Goal: Task Accomplishment & Management: Complete application form

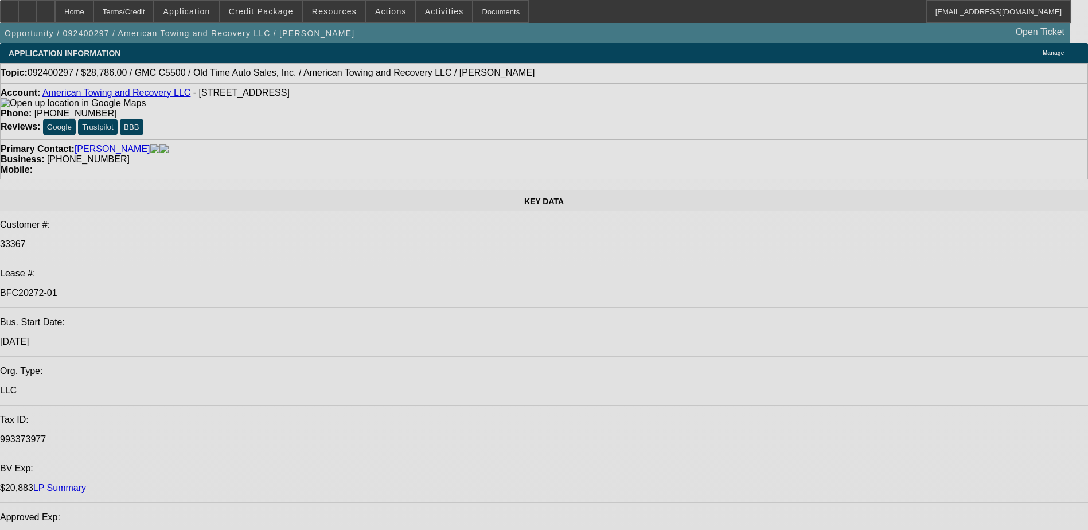
select select "0"
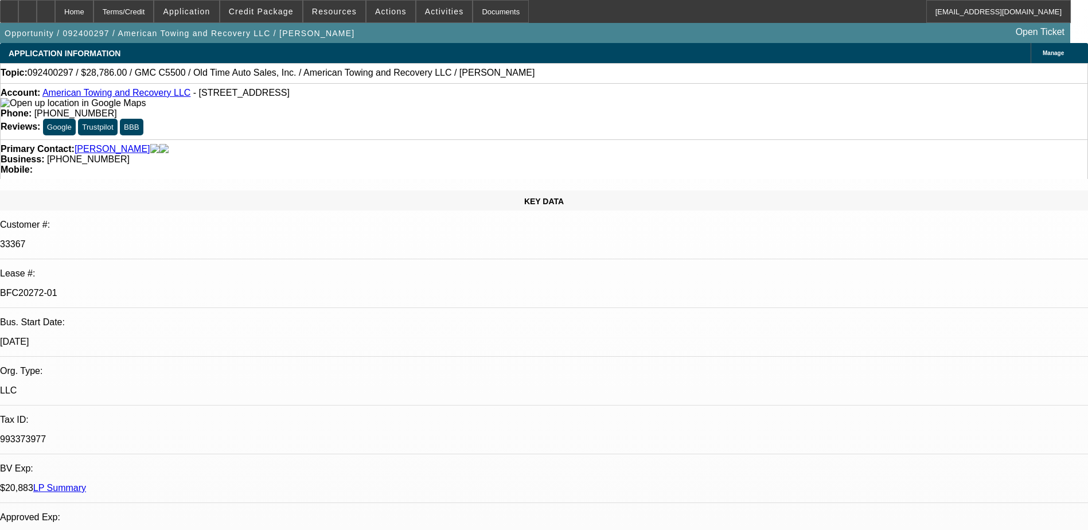
select select "2"
select select "0"
select select "0.2"
select select "2"
select select "0"
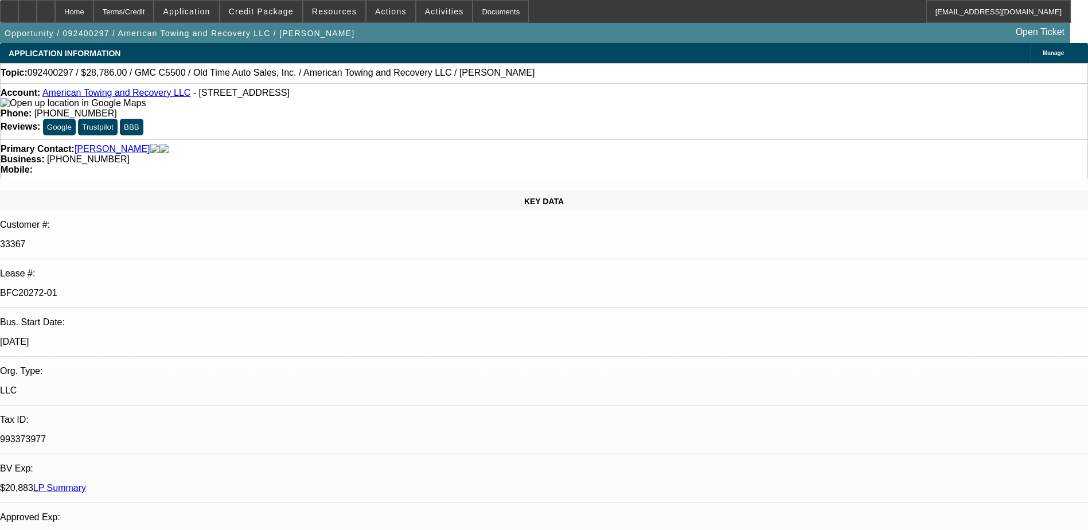
select select "0"
select select "2"
select select "0"
select select "2"
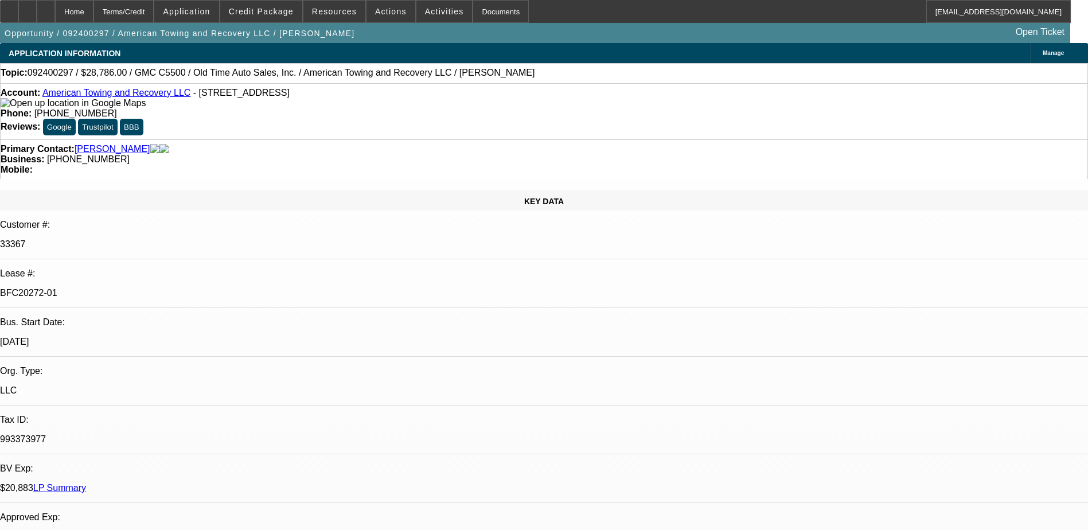
select select "0"
select select "1"
select select "2"
select select "6"
select select "1"
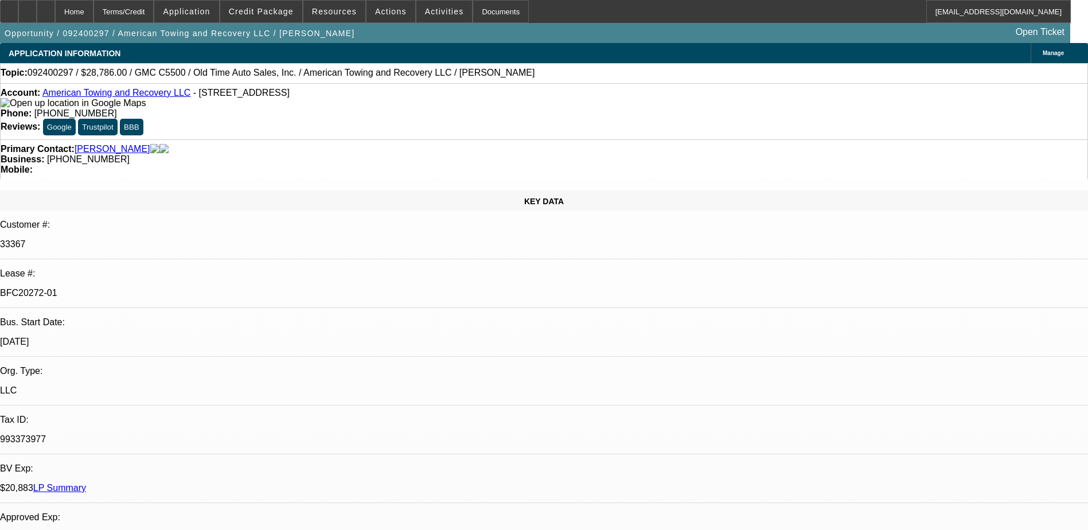
select select "2"
select select "6"
select select "1"
select select "2"
select select "6"
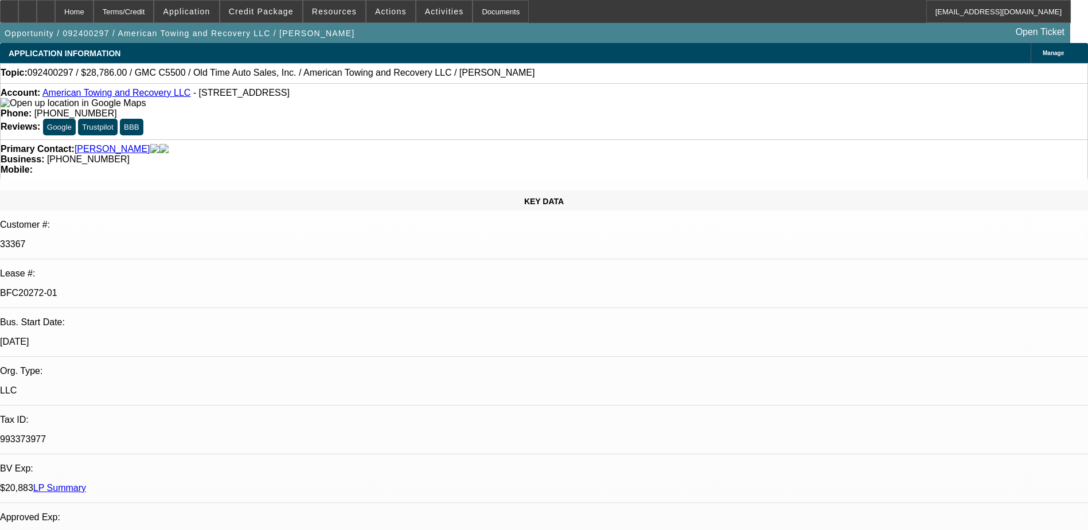
select select "1"
select select "2"
select select "6"
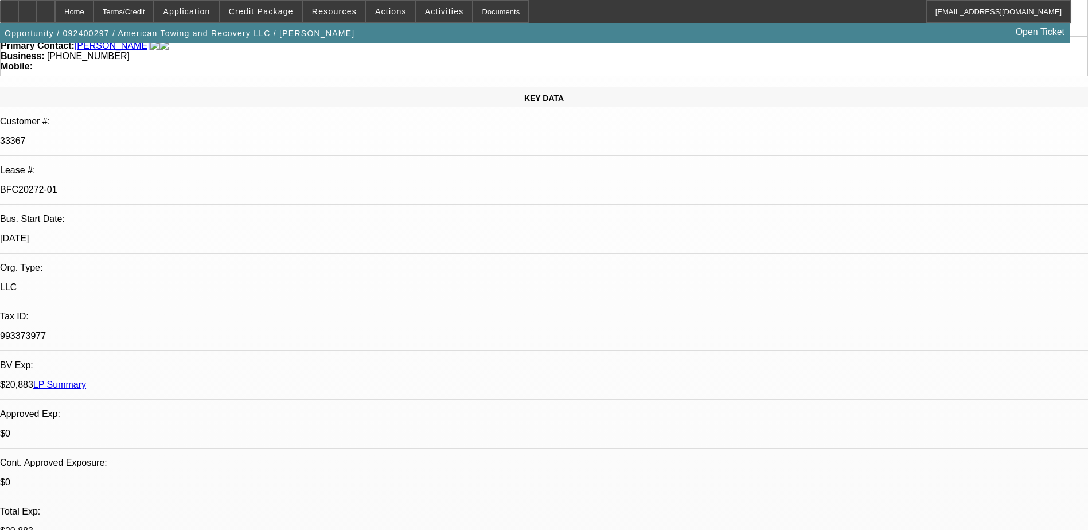
scroll to position [230, 0]
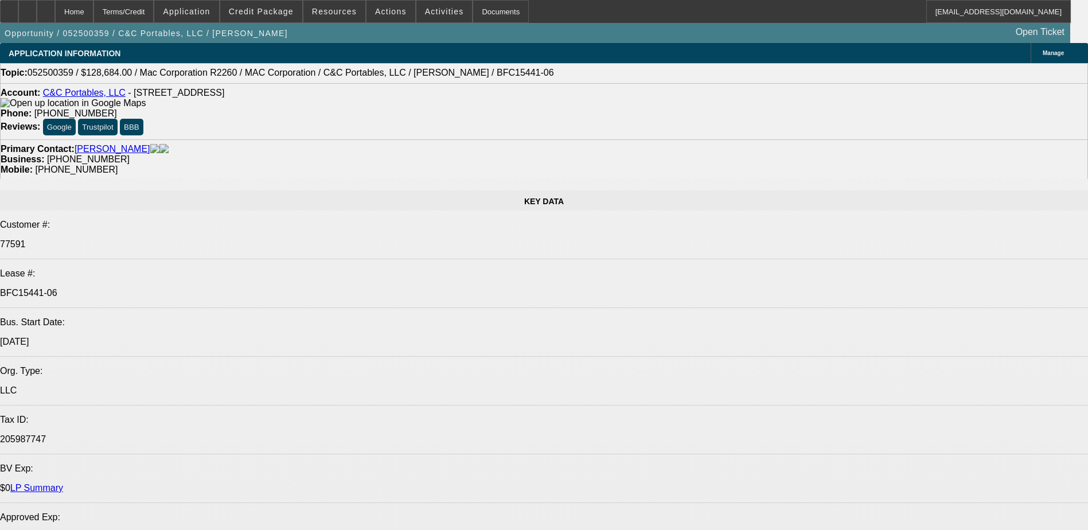
select select "0"
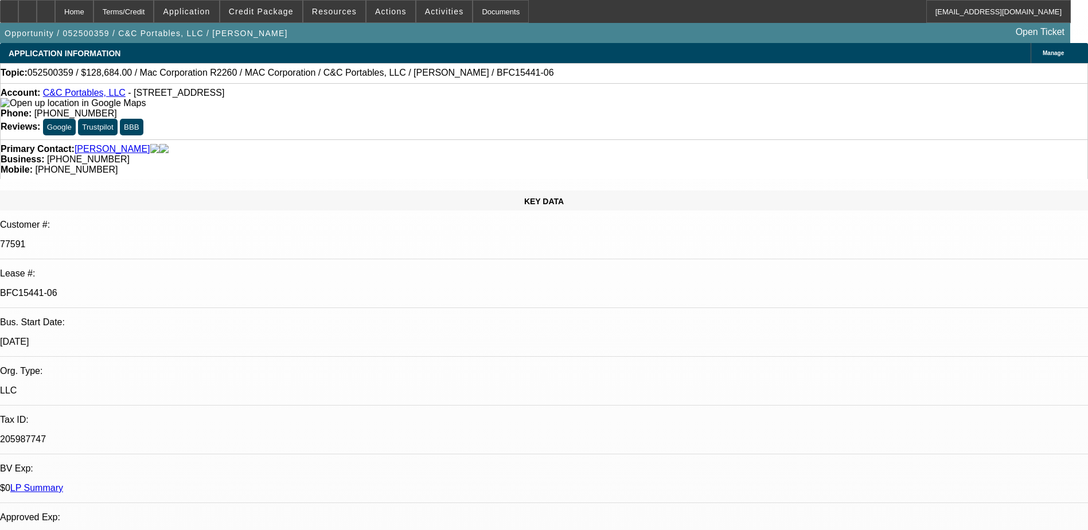
select select "0"
select select "6"
select select "0"
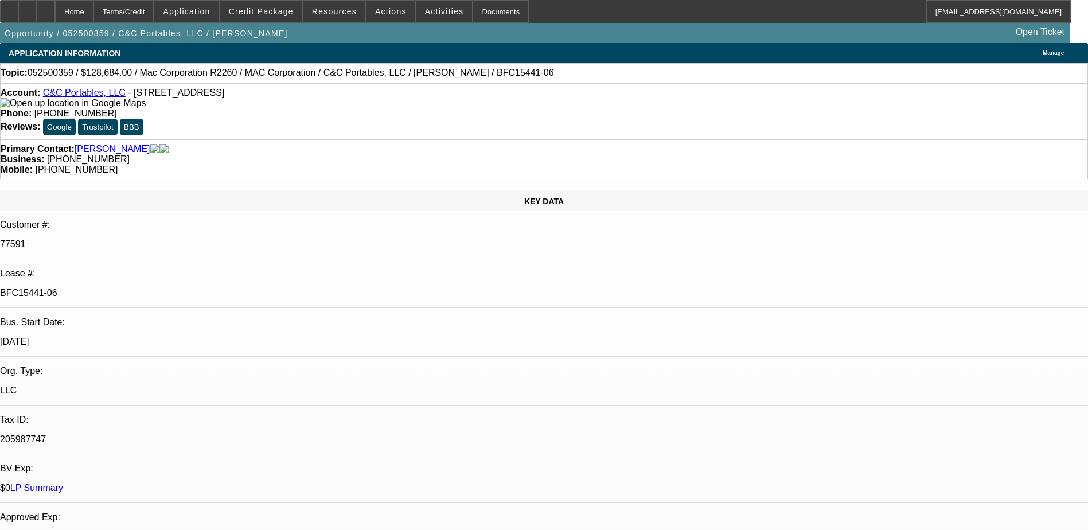
select select "3"
select select "0"
select select "6"
select select "0"
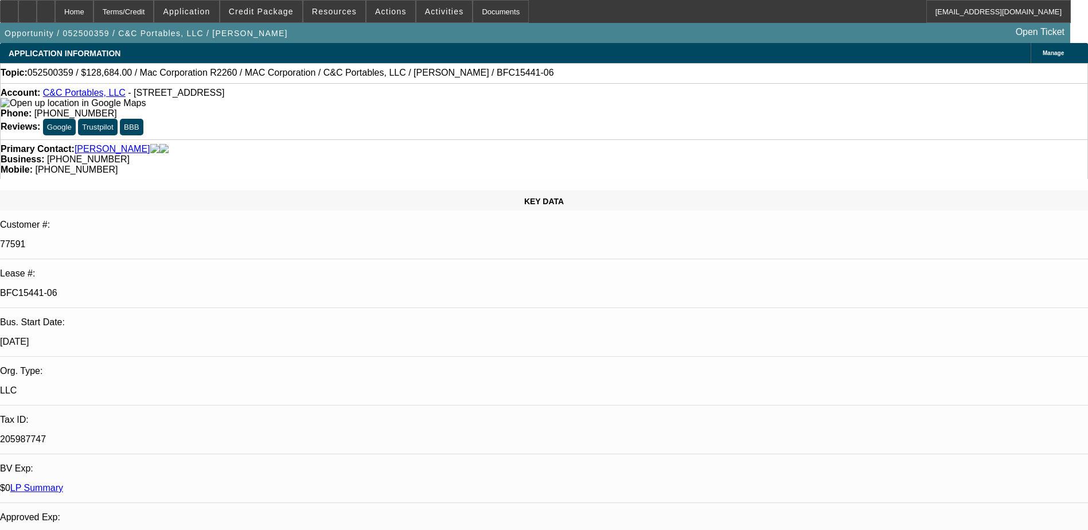
select select "3"
select select "0"
select select "6"
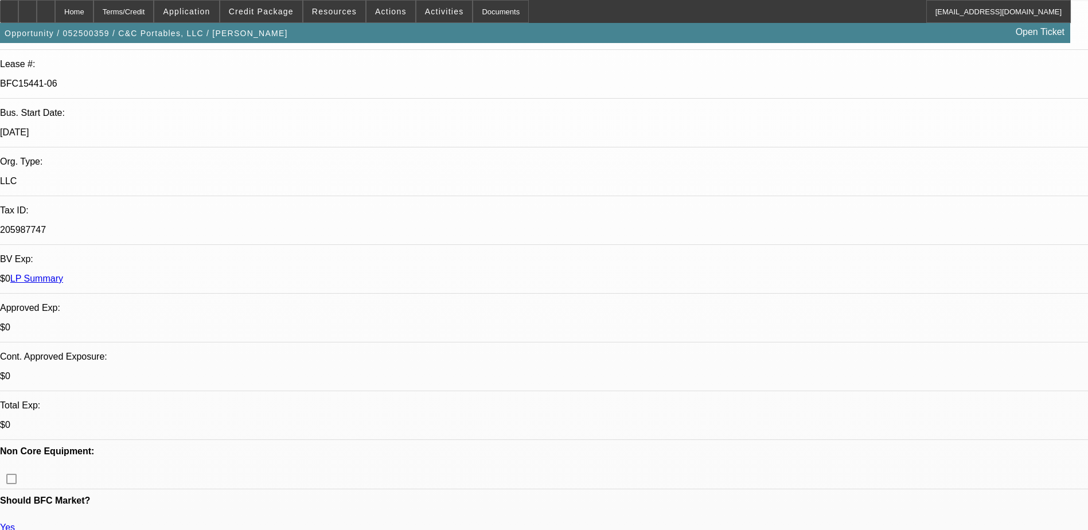
scroll to position [230, 0]
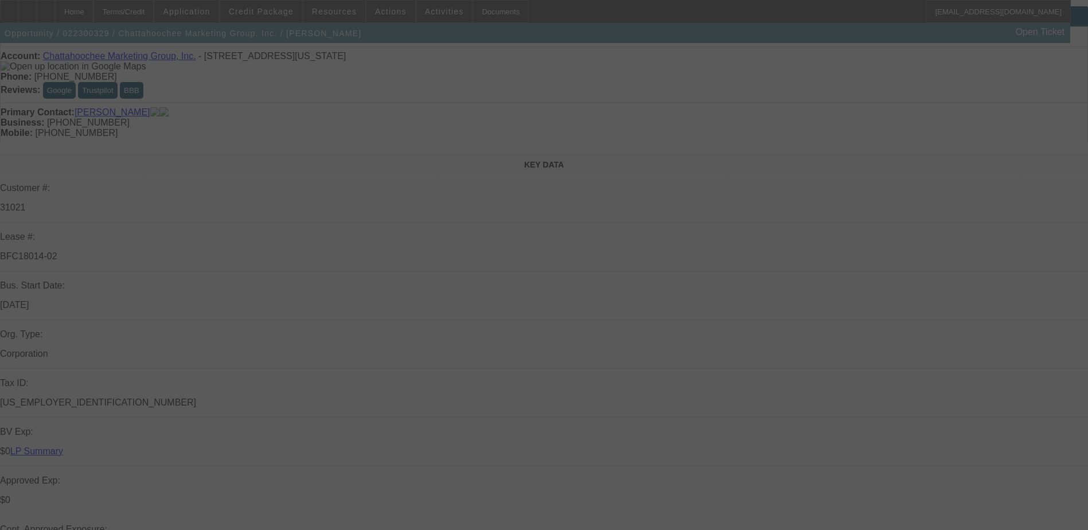
scroll to position [57, 0]
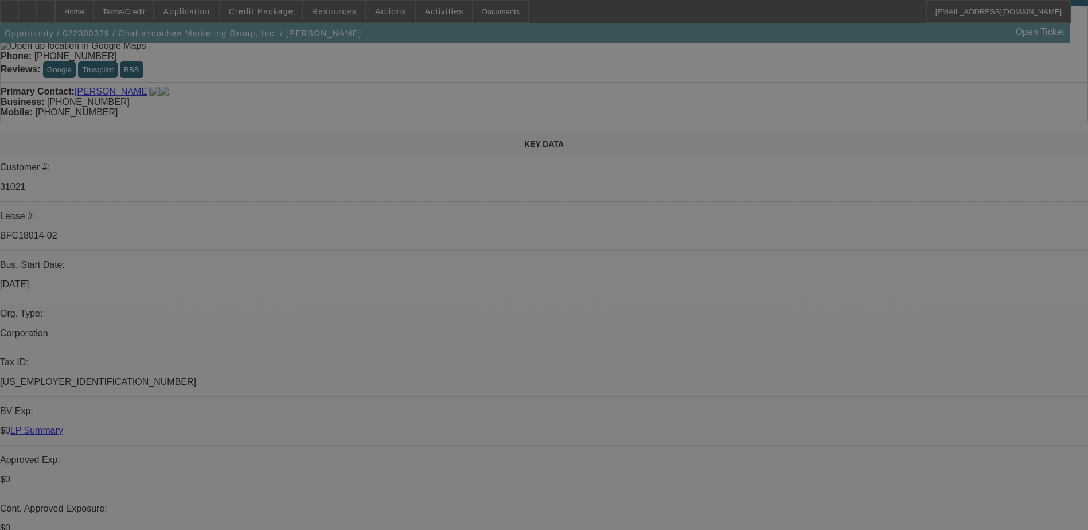
select select "0"
select select "2"
select select "0"
select select "2"
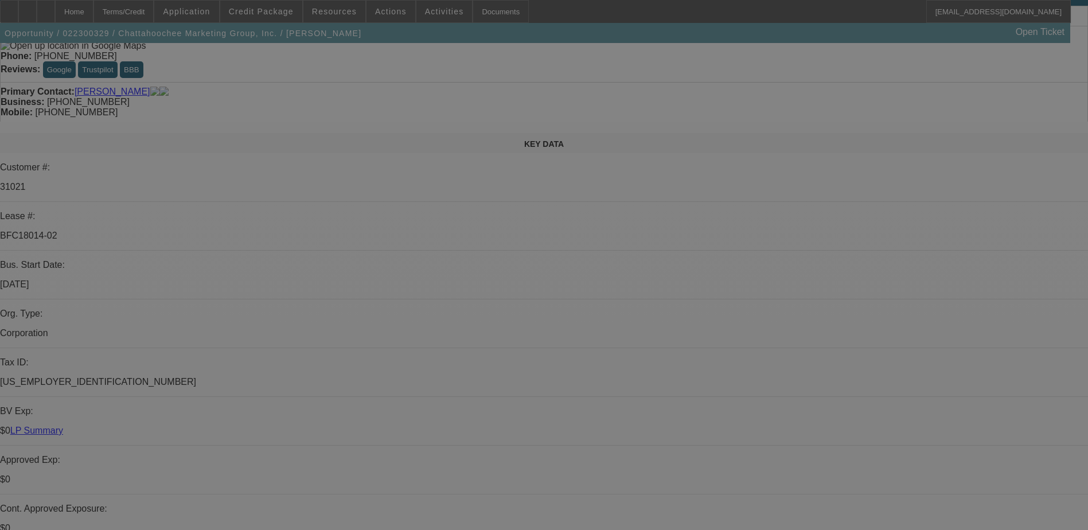
select select "0"
select select "2"
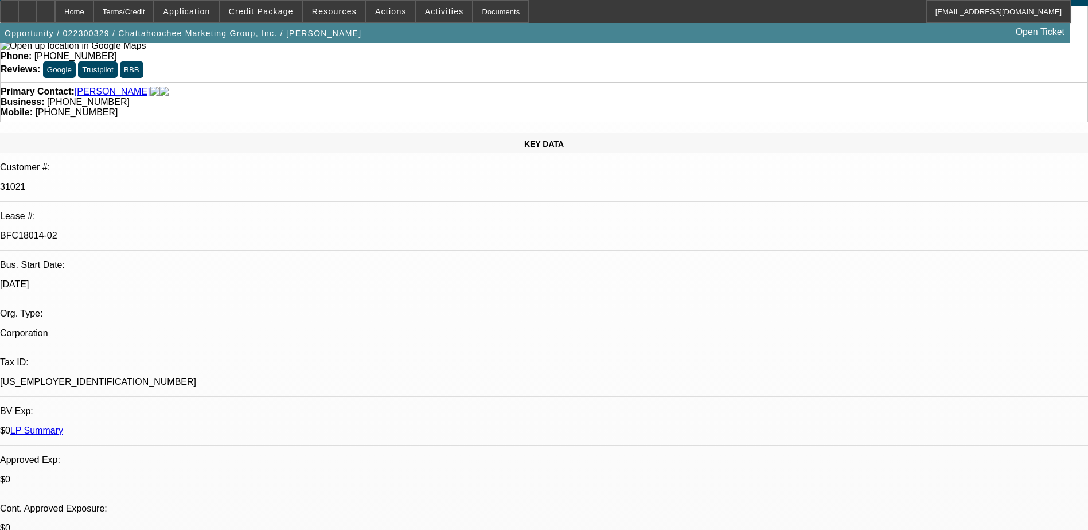
select select "0"
select select "2"
select select "0"
select select "1"
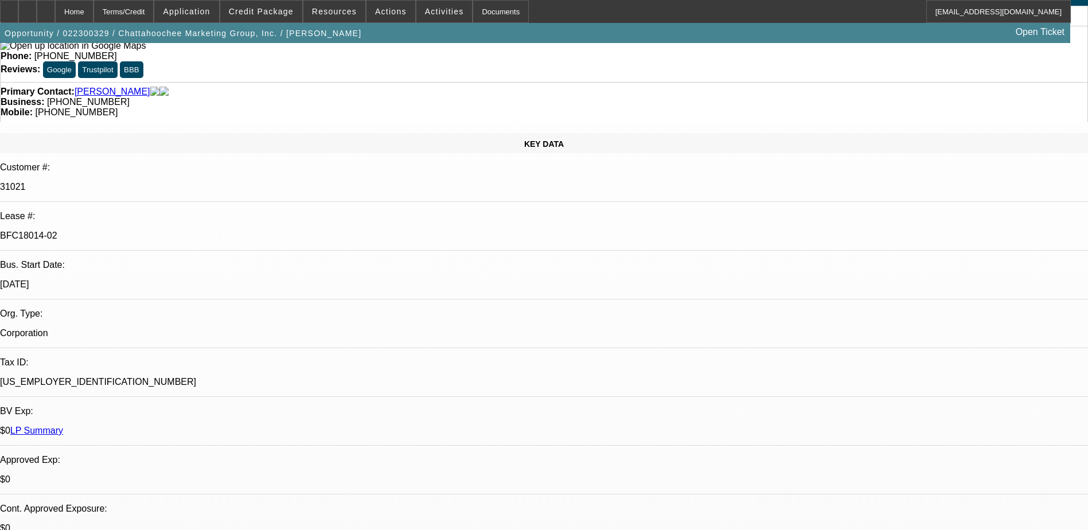
select select "2"
select select "6"
select select "1"
select select "2"
select select "6"
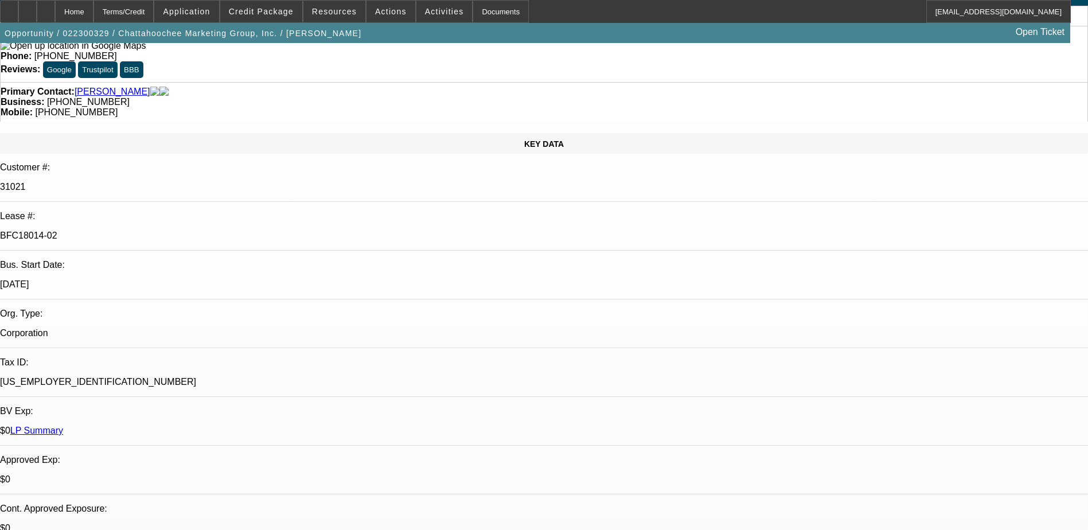
select select "1"
select select "2"
select select "6"
select select "1"
select select "2"
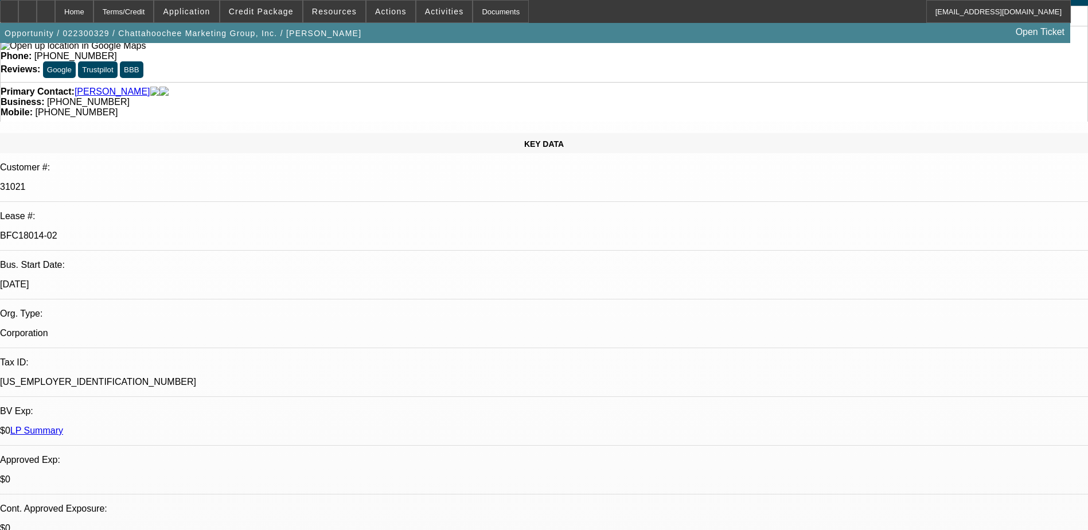
select select "6"
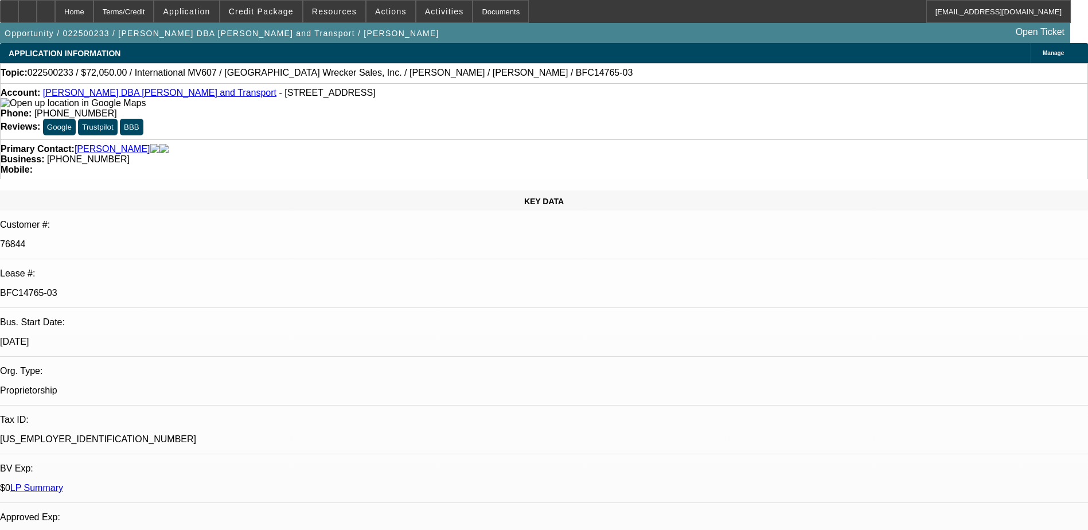
select select "0"
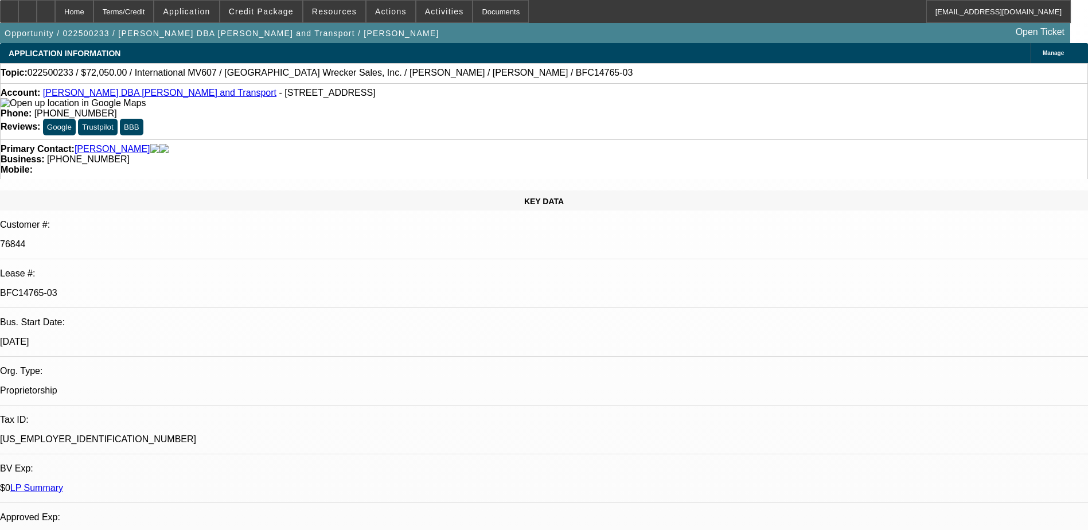
select select "0"
select select "0.1"
select select "0"
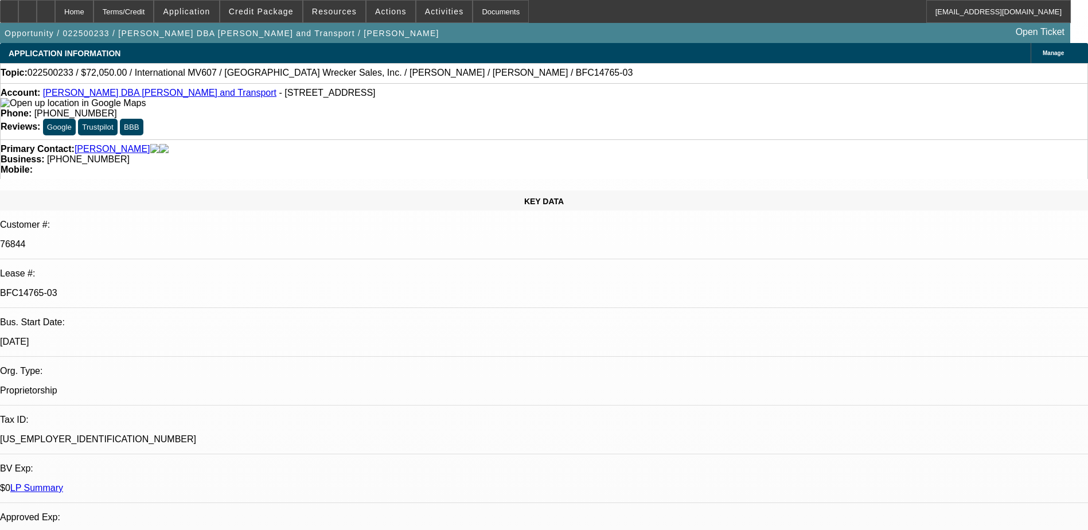
select select "0"
select select "1"
select select "2"
select select "6"
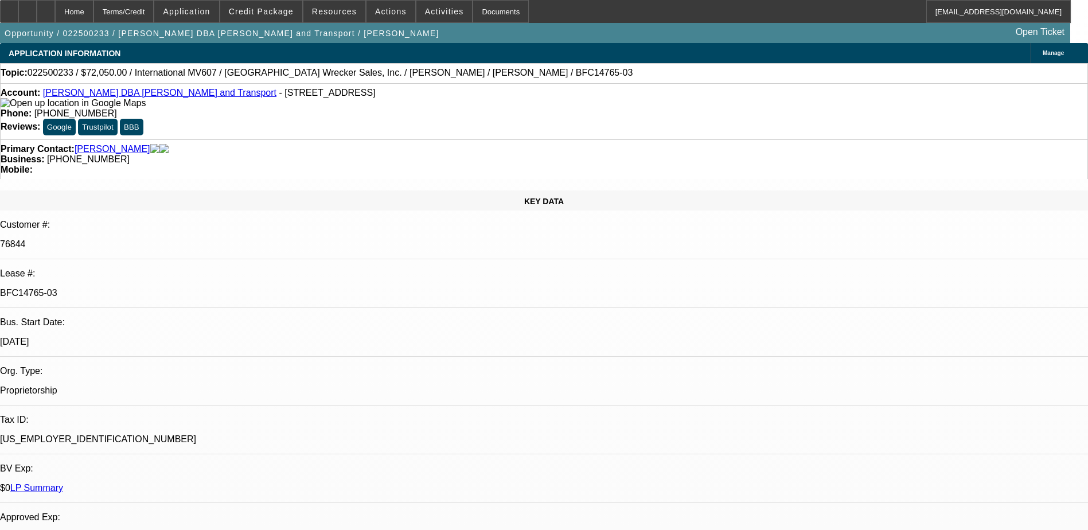
select select "1"
select select "2"
select select "6"
select select "1"
select select "2"
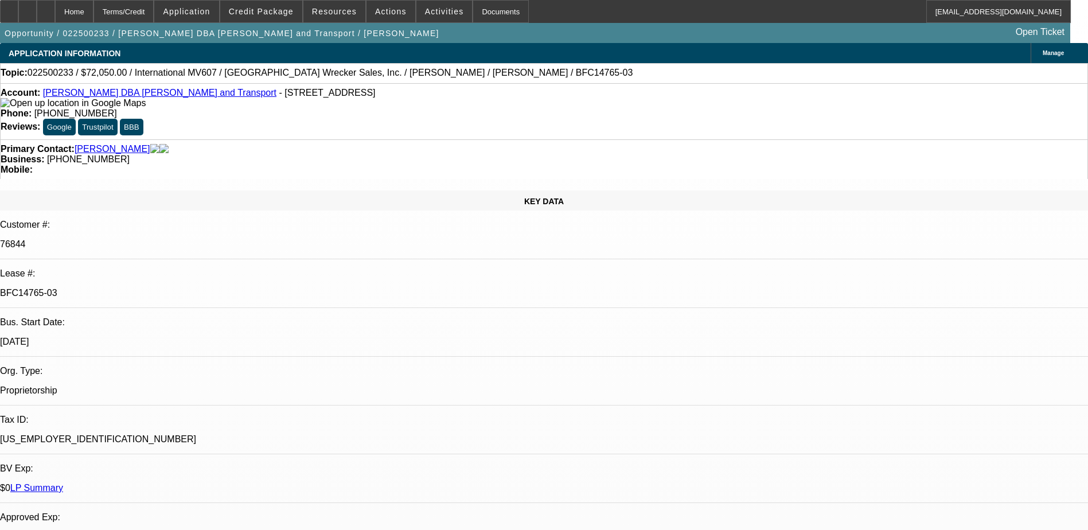
select select "6"
select select "1"
select select "2"
select select "6"
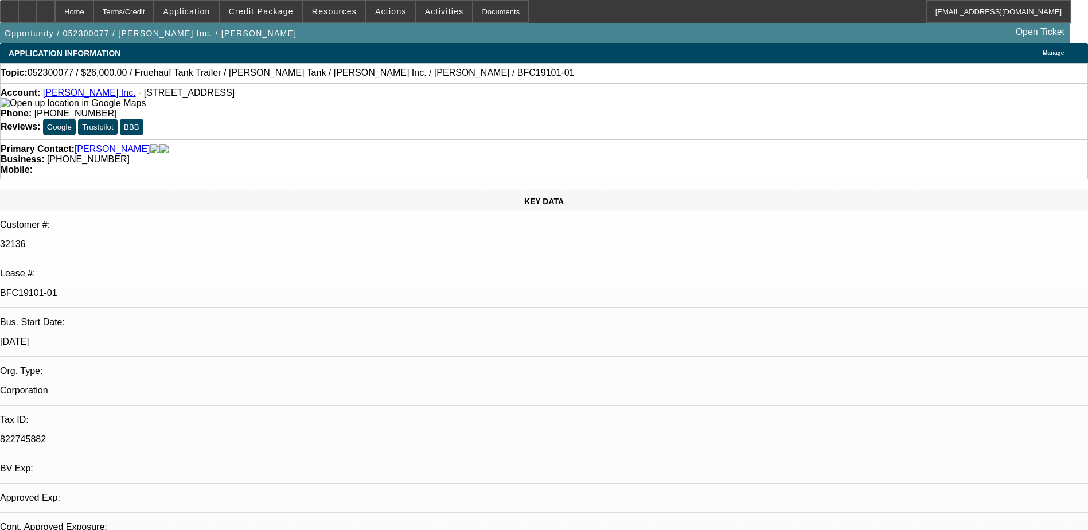
select select "0"
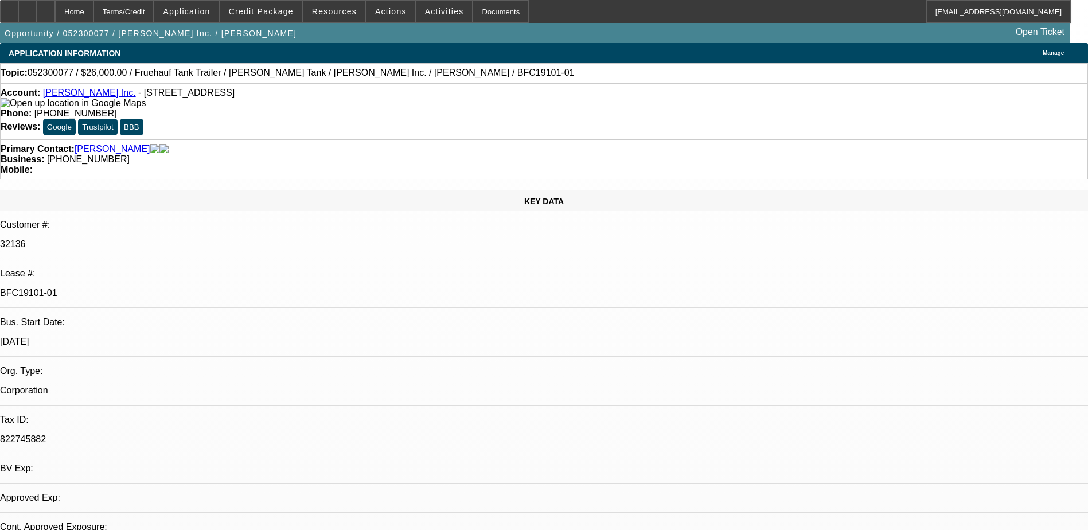
select select "0"
select select "1"
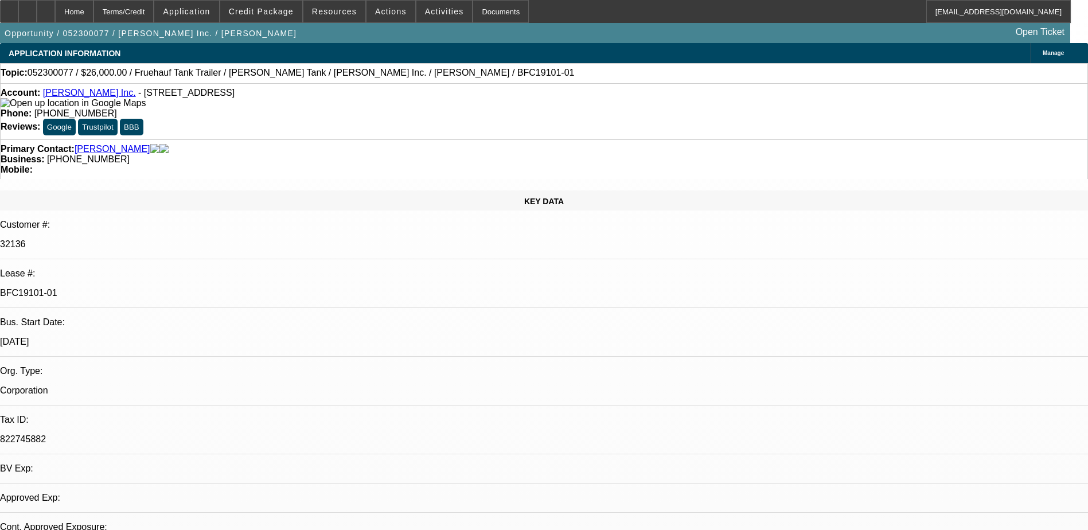
select select "1"
select select "6"
select select "1"
select select "6"
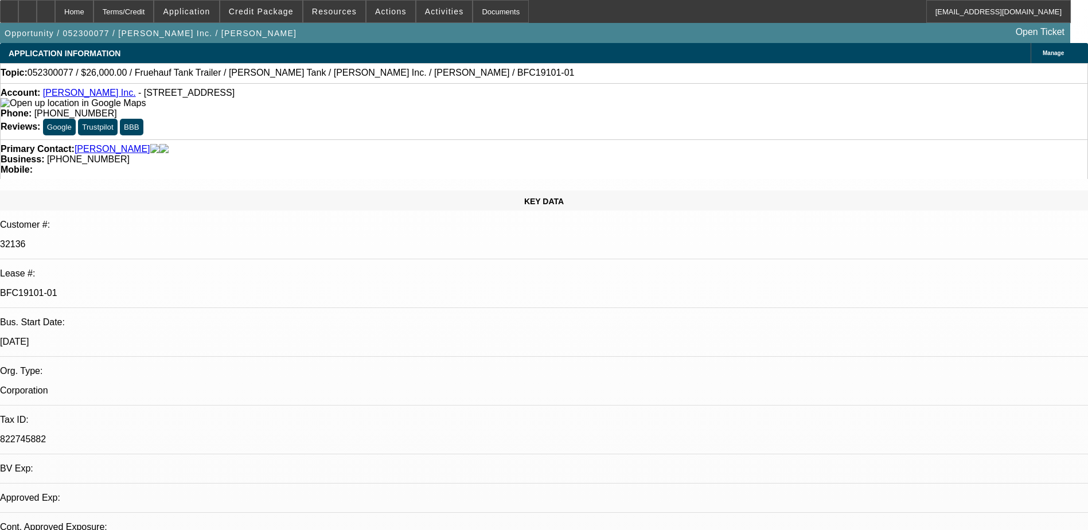
select select "1"
select select "6"
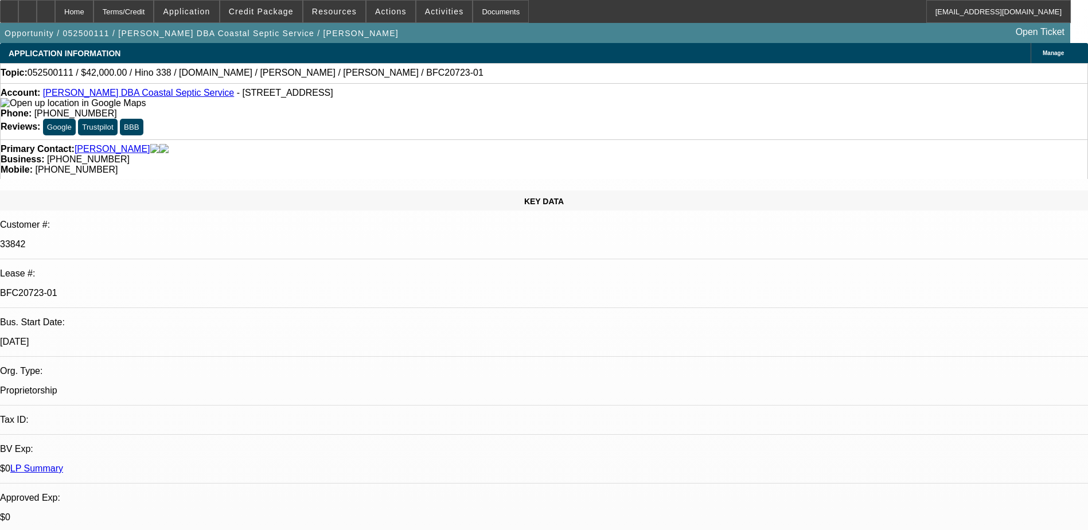
select select "0"
select select "2"
select select "0.1"
select select "0"
select select "2"
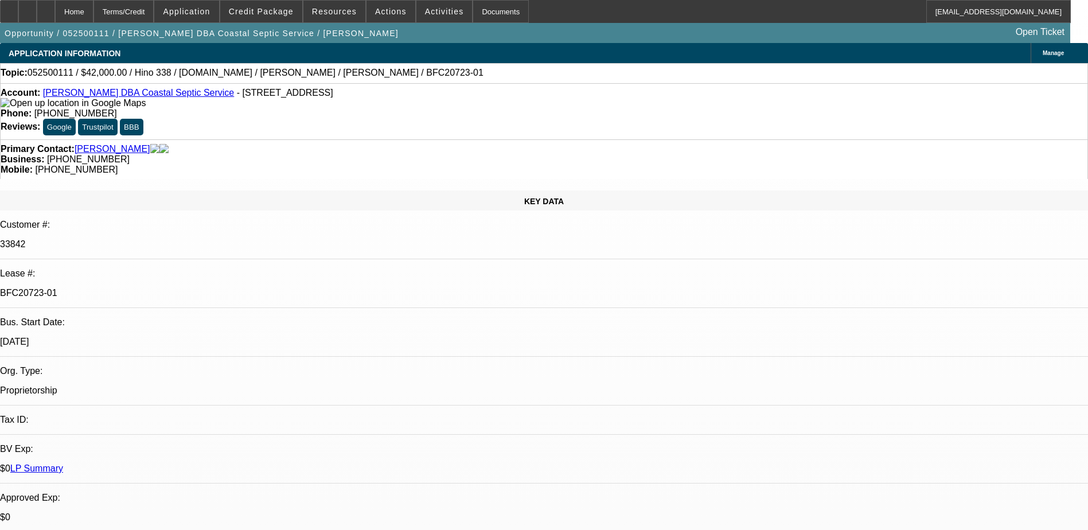
select select "0.1"
select select "0.2"
select select "2"
select select "0.1"
select select "0"
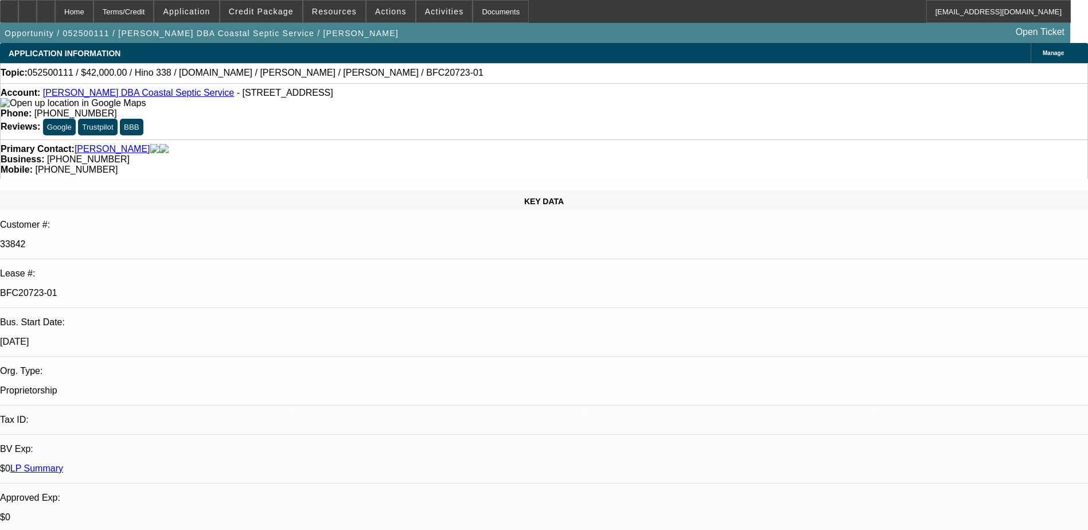
select select "2"
select select "0.1"
select select "1"
select select "2"
select select "4"
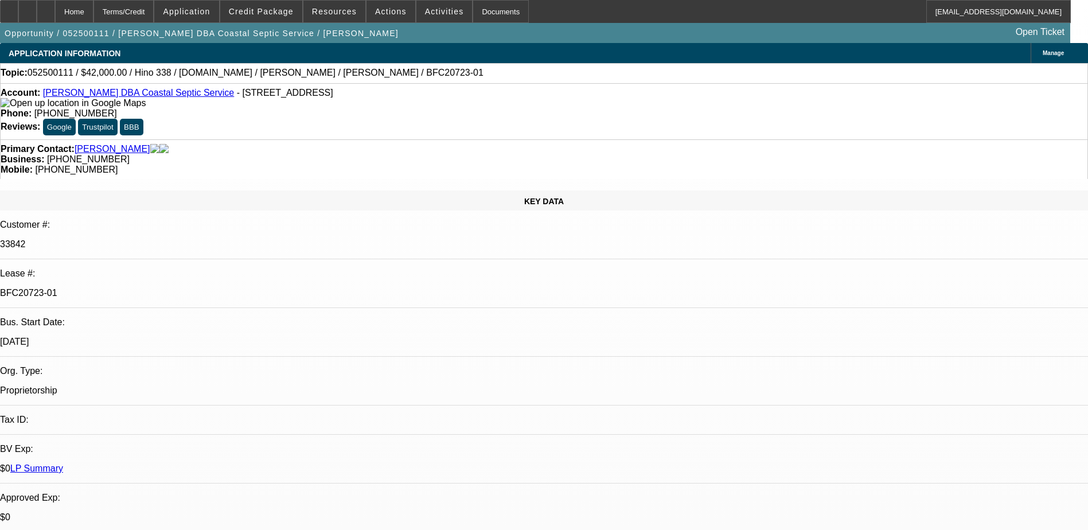
select select "1"
select select "2"
select select "4"
select select "1"
select select "2"
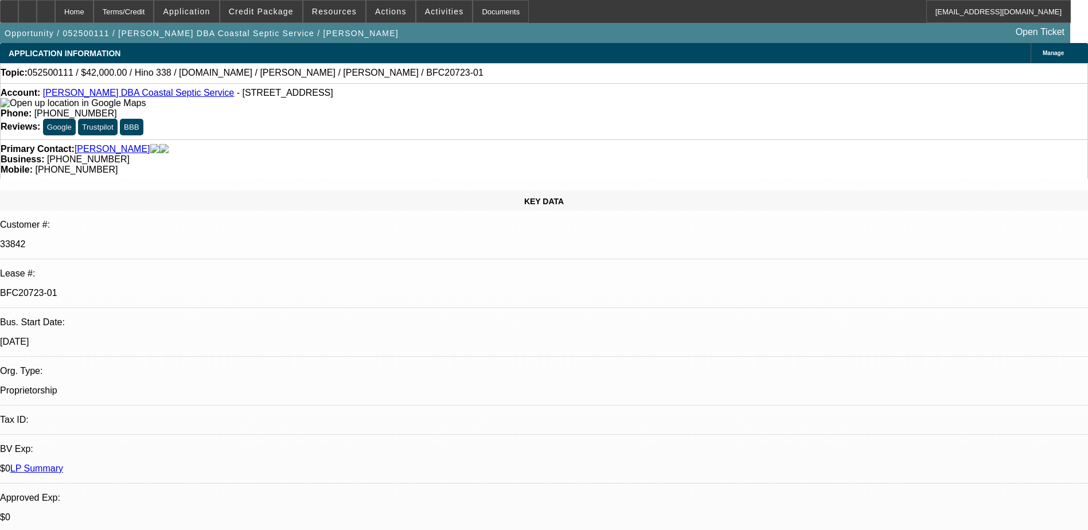
select select "4"
select select "1"
select select "2"
select select "4"
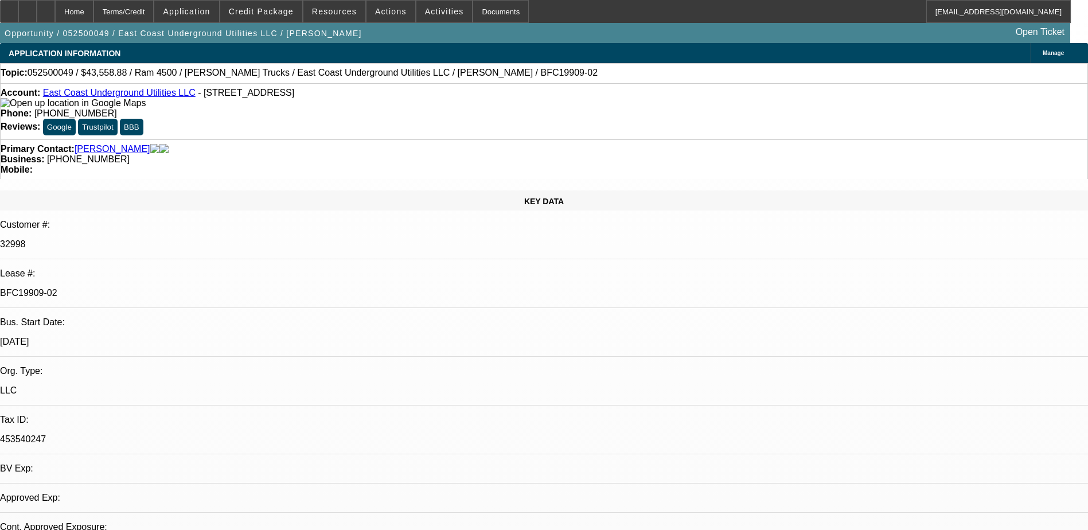
select select "0"
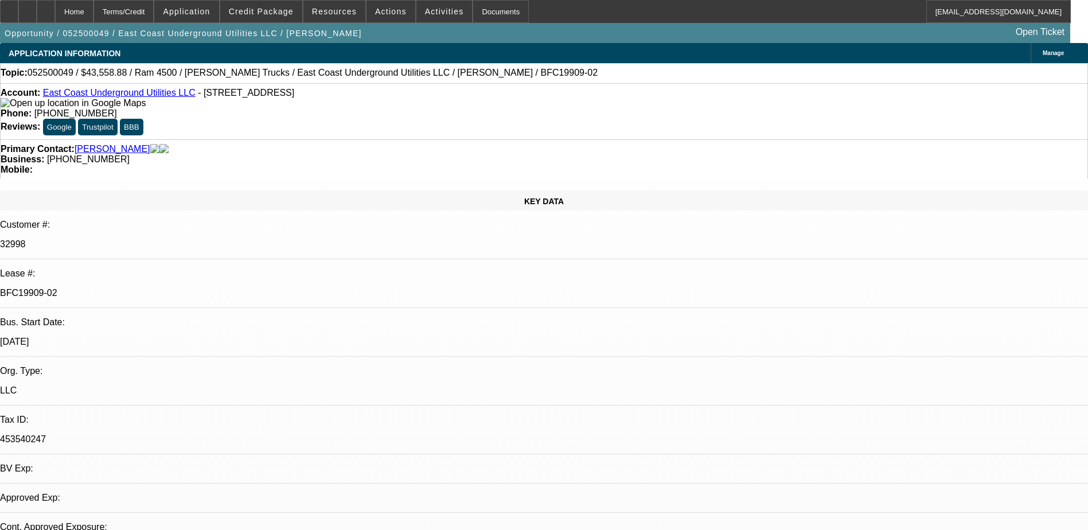
select select "0"
select select "1"
select select "2"
select select "6"
select select "1"
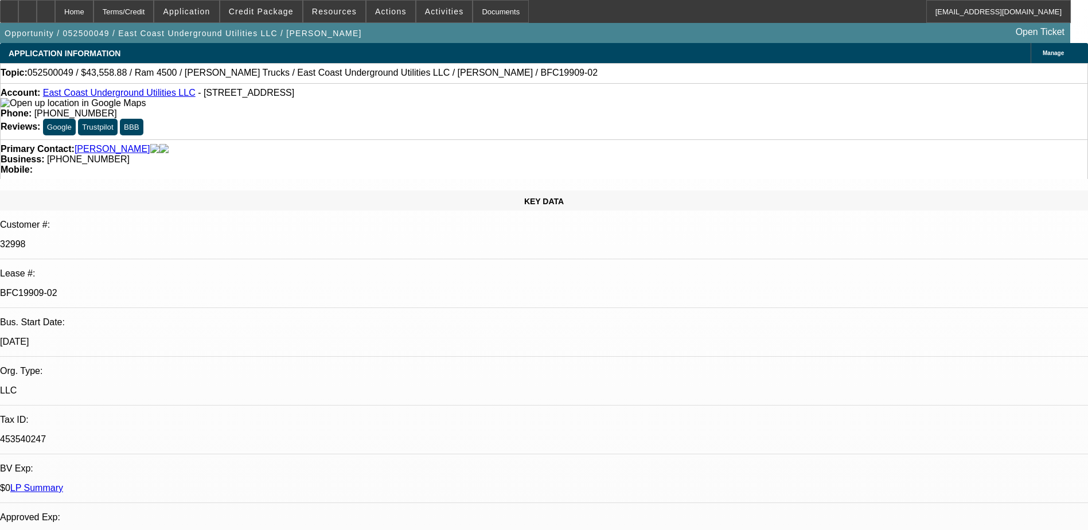
select select "2"
select select "6"
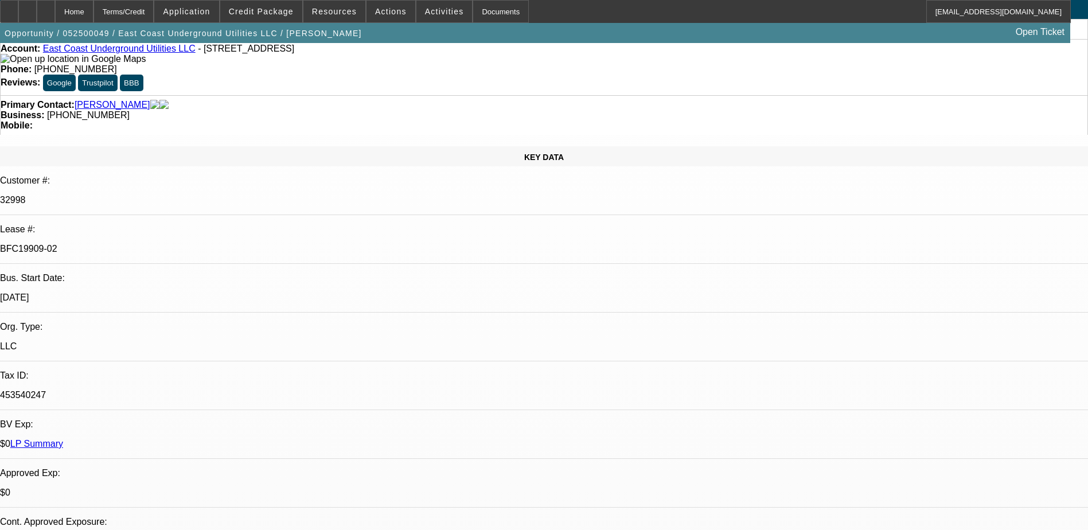
scroll to position [57, 0]
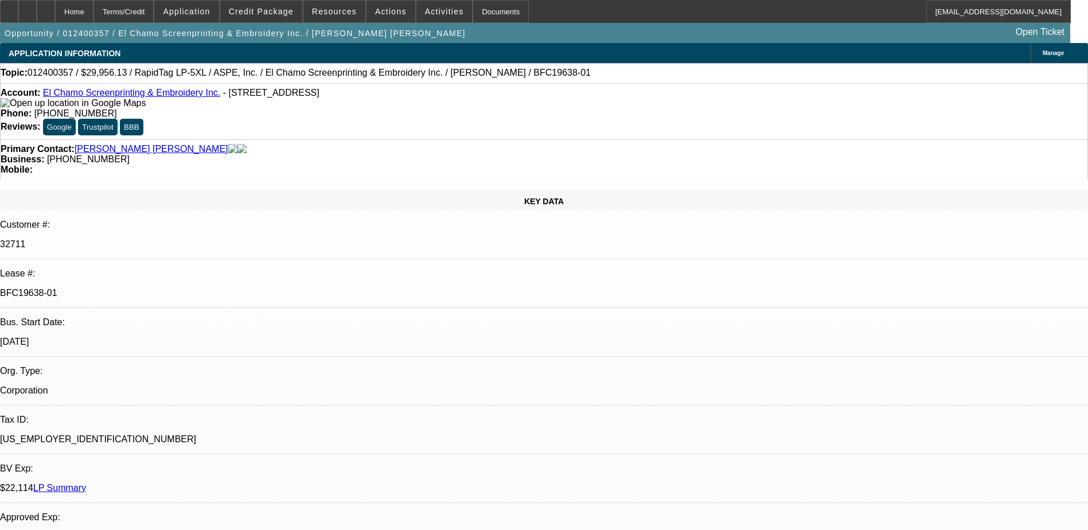
select select "0"
select select "2"
select select "0"
select select "2"
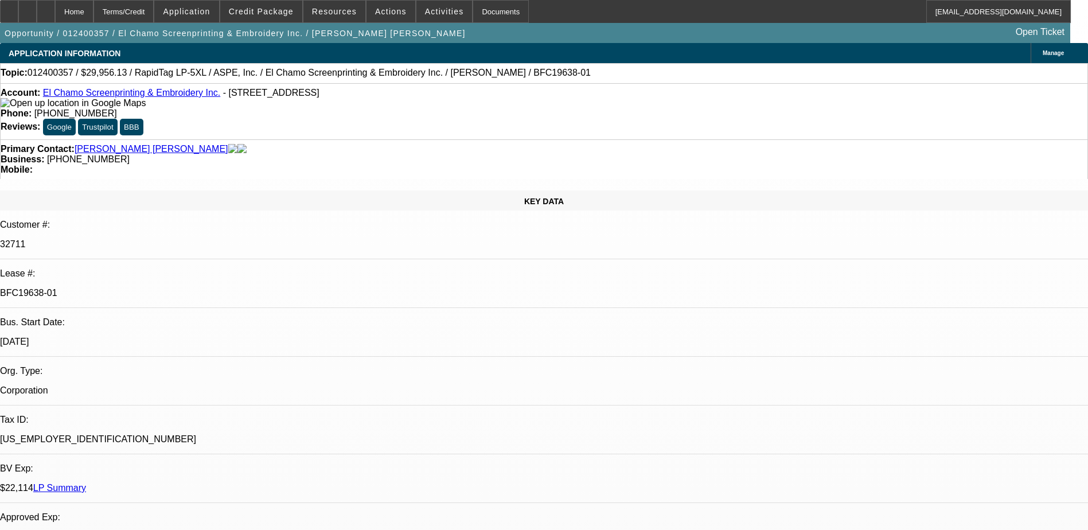
select select "0"
select select "2"
select select "0"
select select "2"
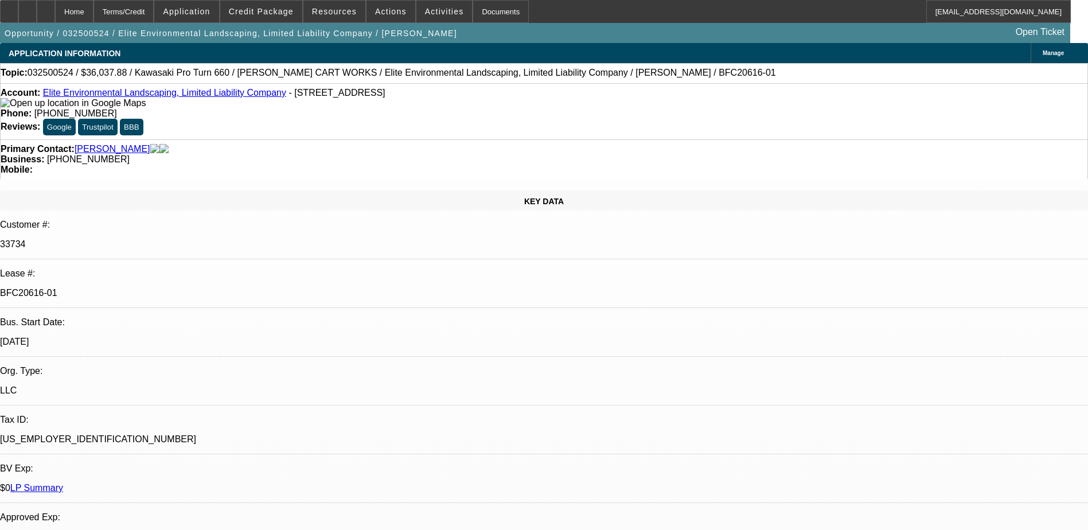
select select "0"
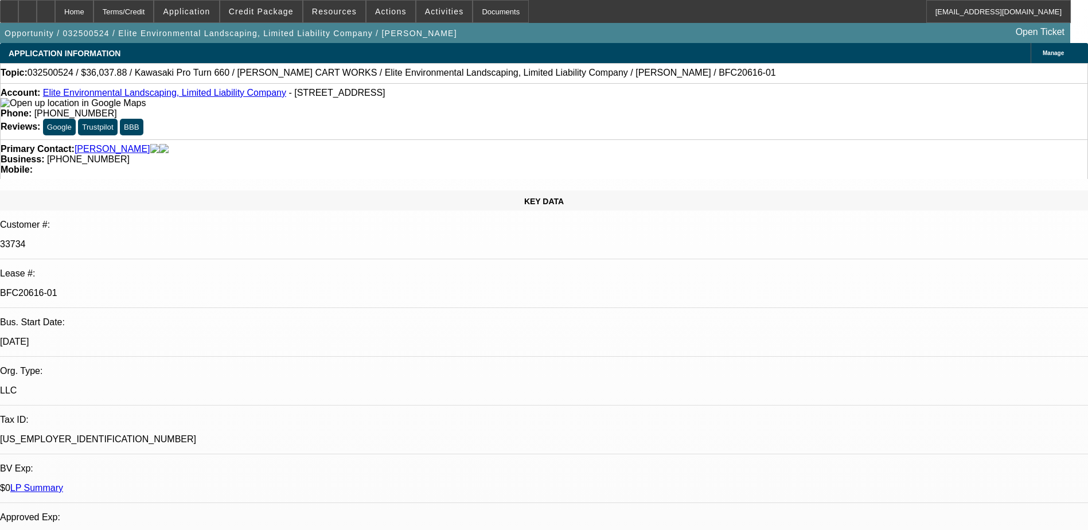
select select "0"
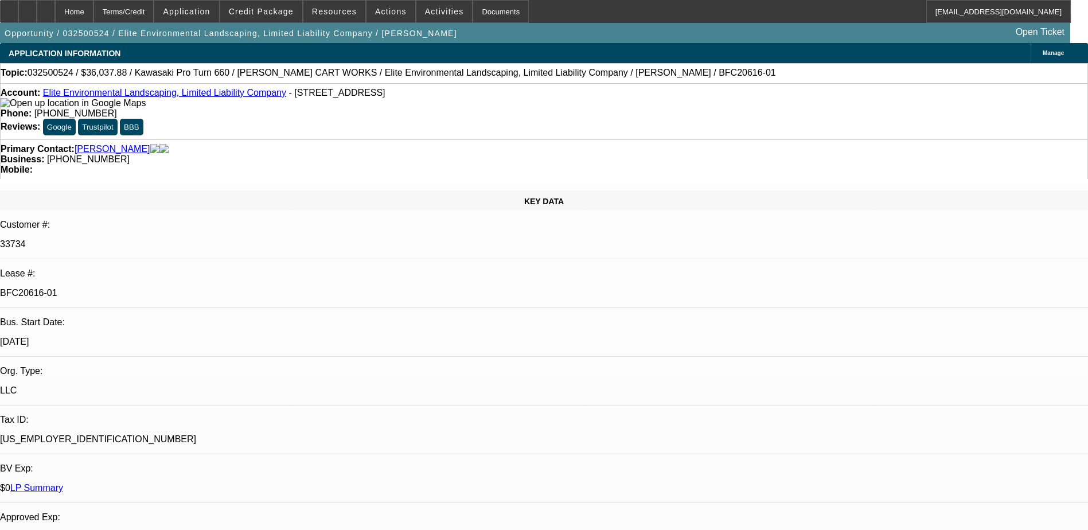
select select "0"
select select "1"
select select "6"
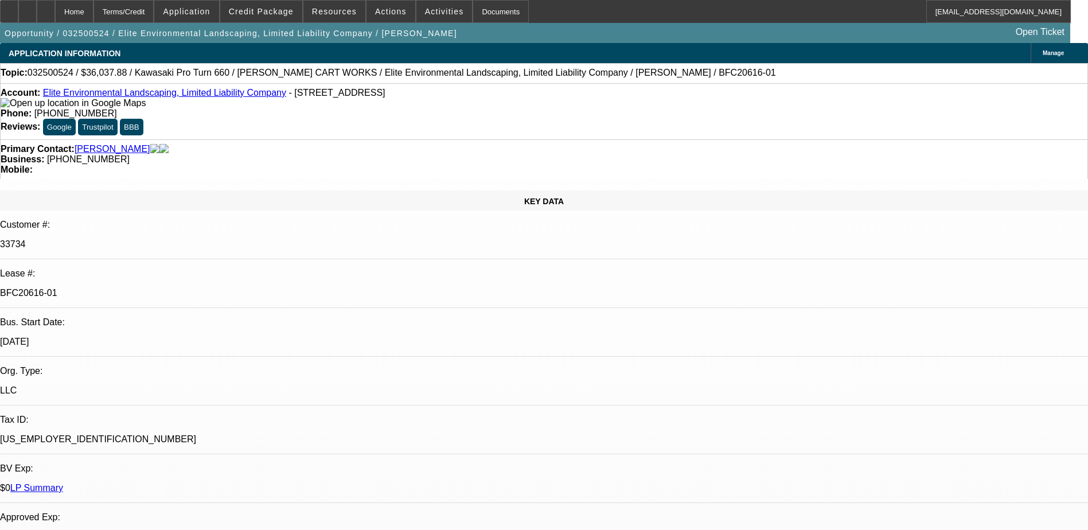
select select "1"
select select "6"
select select "1"
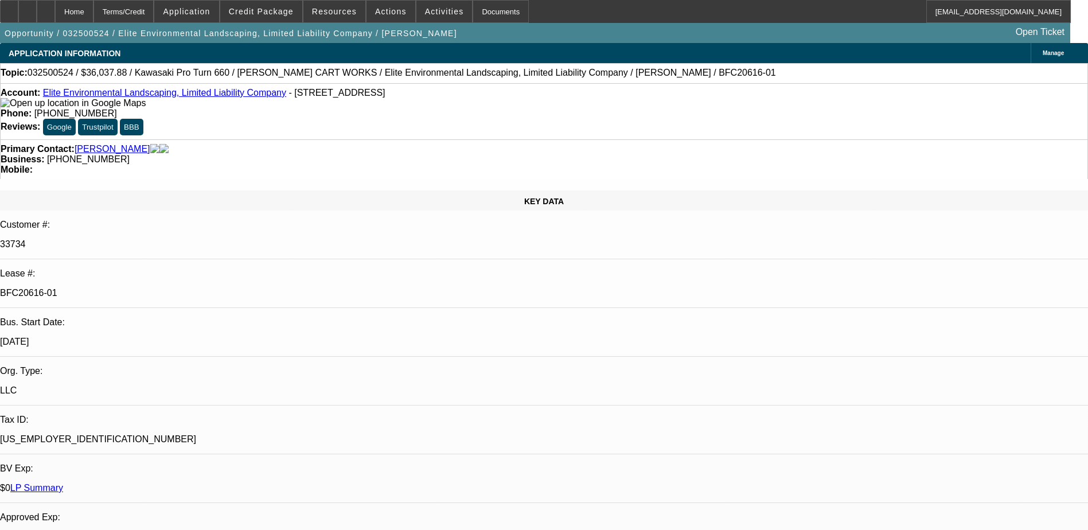
select select "6"
select select "1"
select select "6"
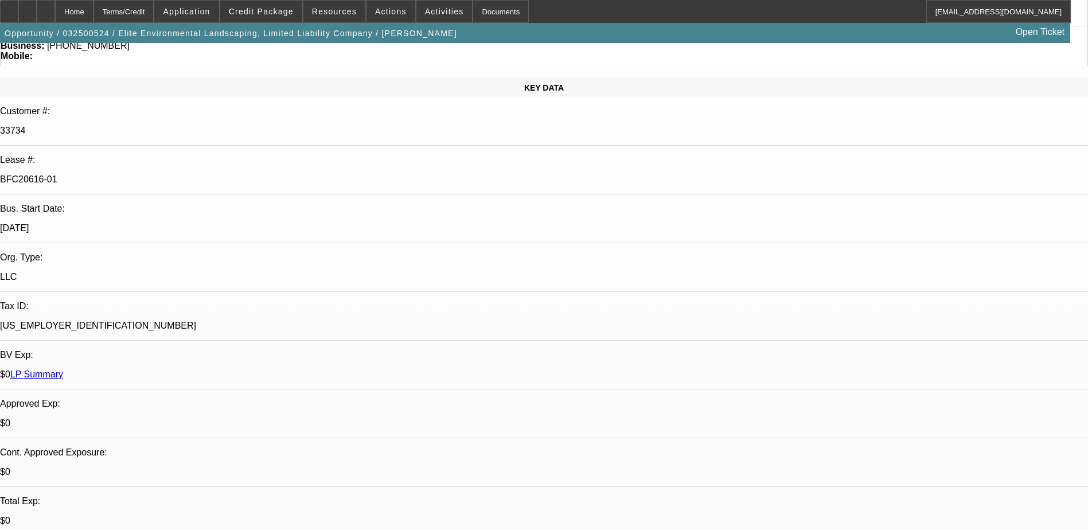
scroll to position [115, 0]
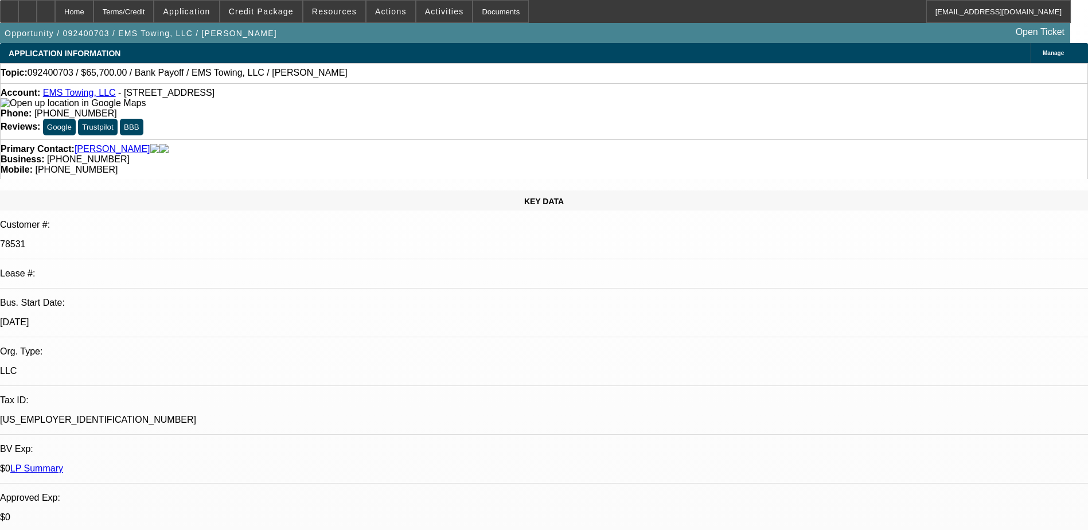
select select "0.15"
select select "2"
select select "0"
select select "2"
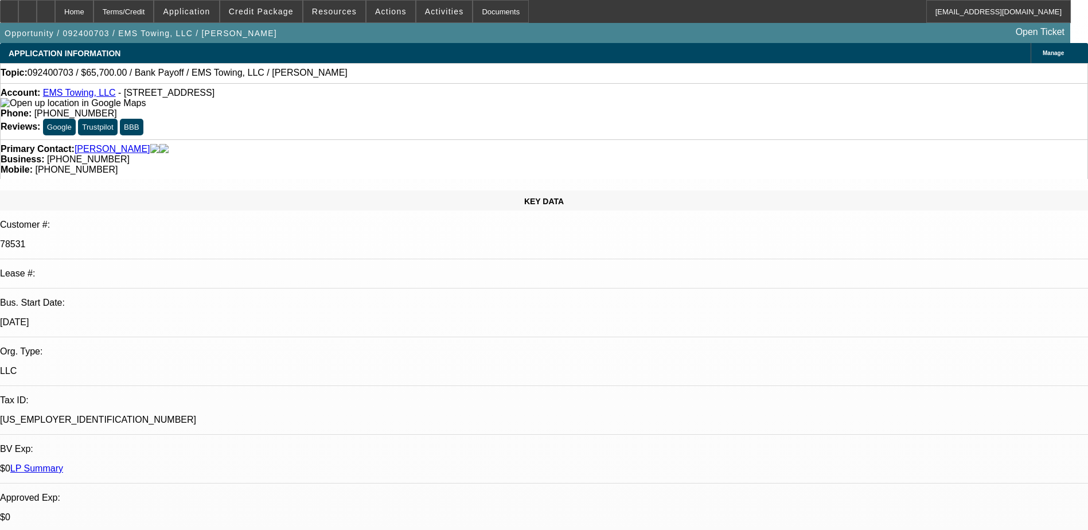
select select "0"
select select "0.1"
select select "0"
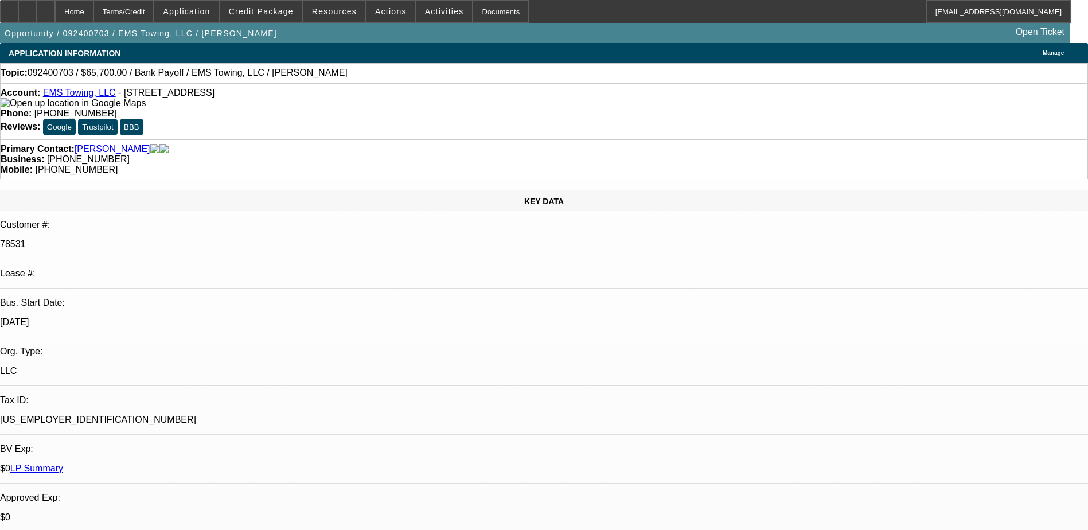
select select "0"
select select "1"
select select "2"
select select "6"
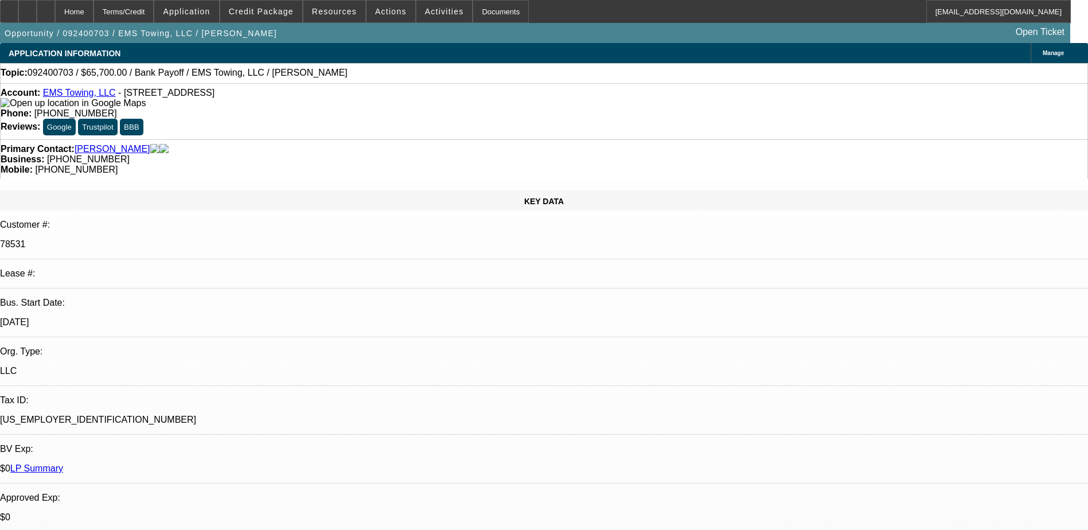
select select "1"
select select "2"
select select "6"
select select "1"
select select "3"
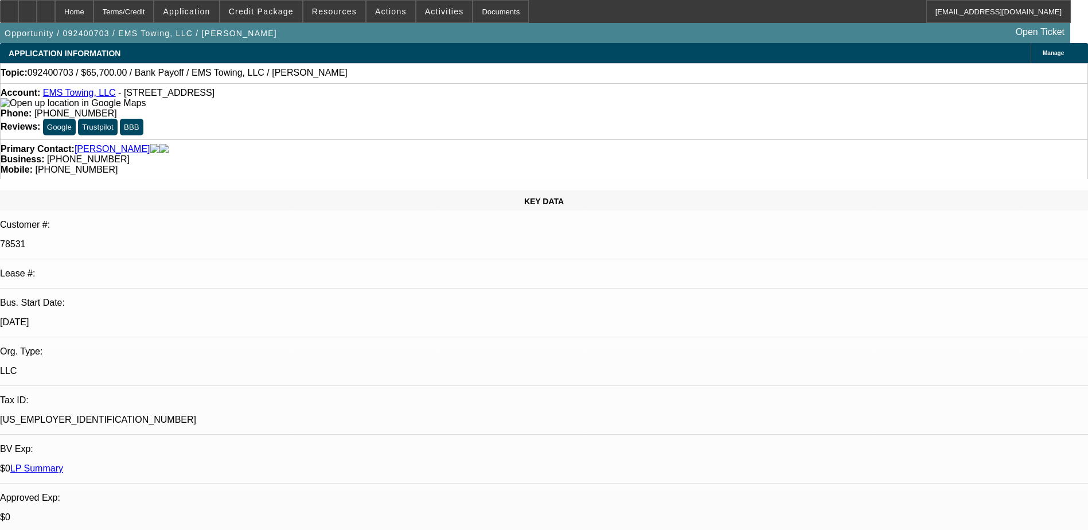
select select "6"
select select "1"
select select "3"
select select "6"
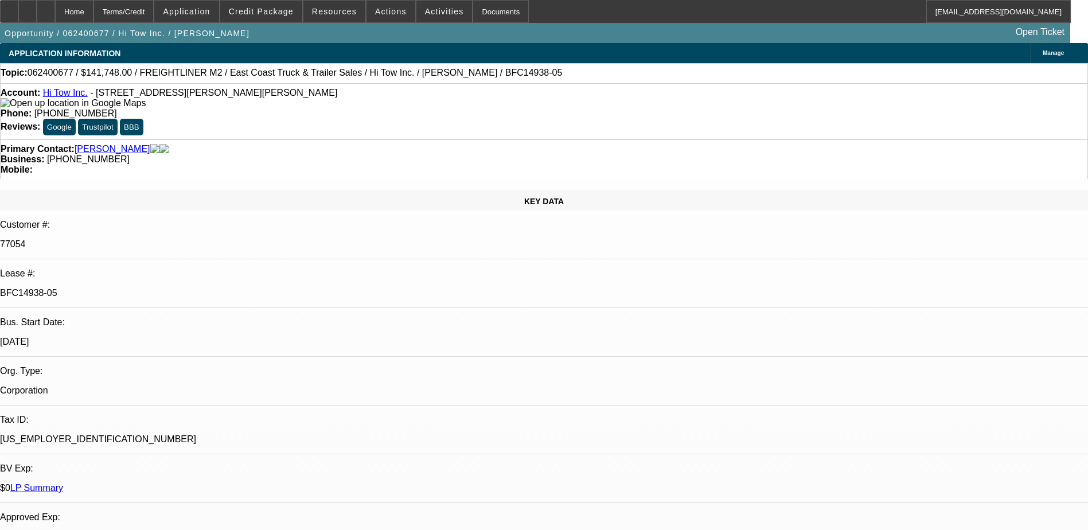
select select "0"
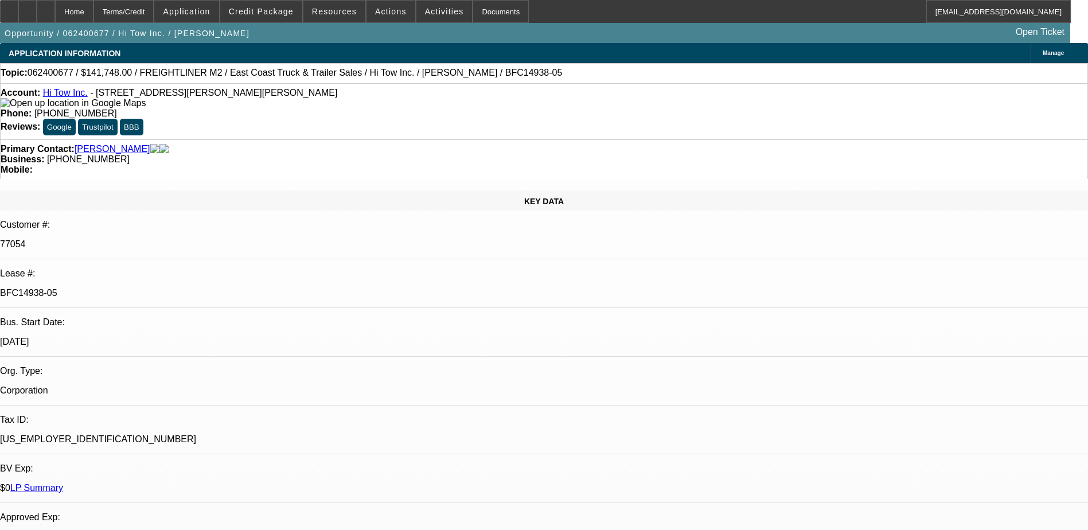
select select "0"
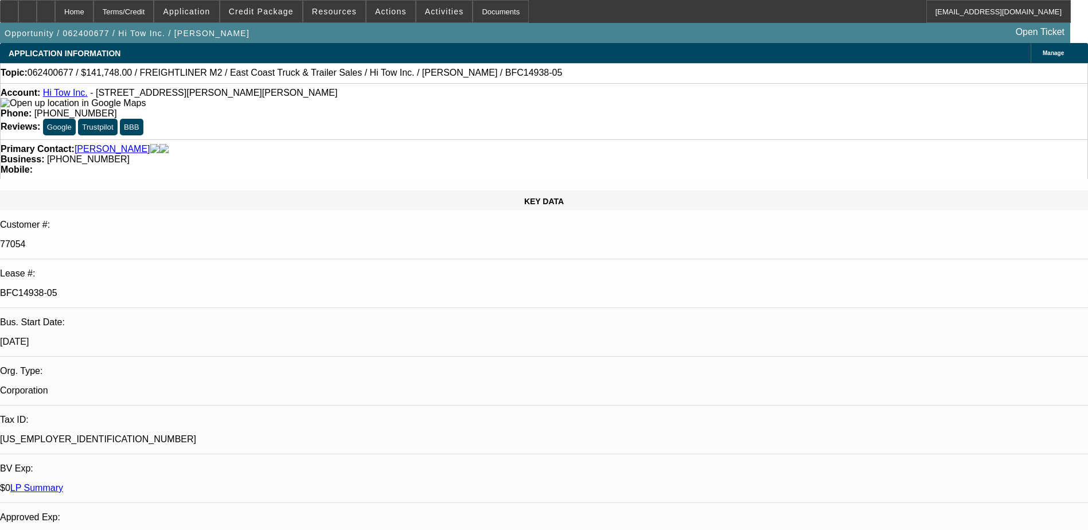
select select "0"
select select "1"
select select "6"
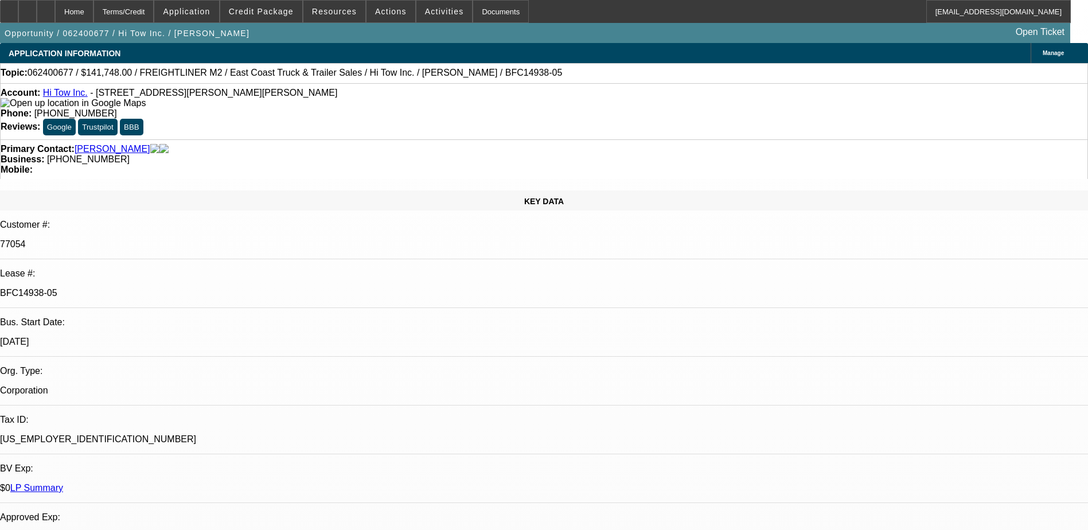
select select "1"
select select "2"
select select "6"
select select "1"
select select "2"
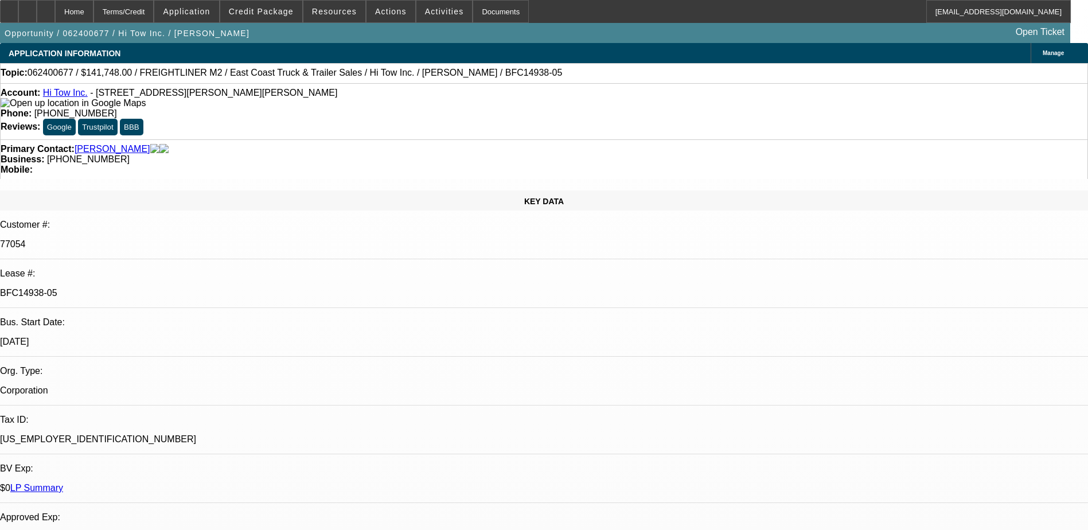
select select "6"
select select "1"
select select "2"
select select "6"
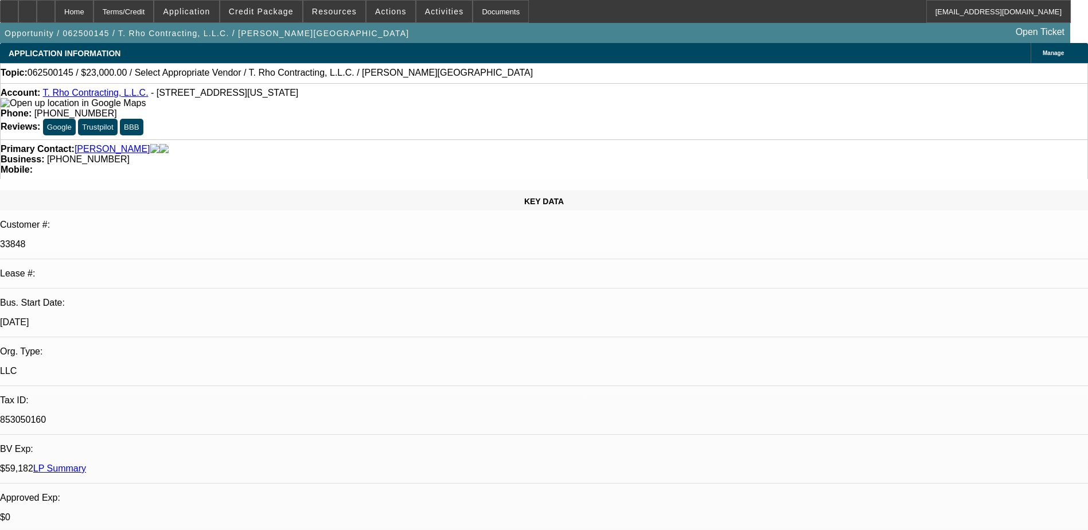
select select "0"
select select "2"
select select "0.1"
select select "4"
